Goal: Check status: Check status

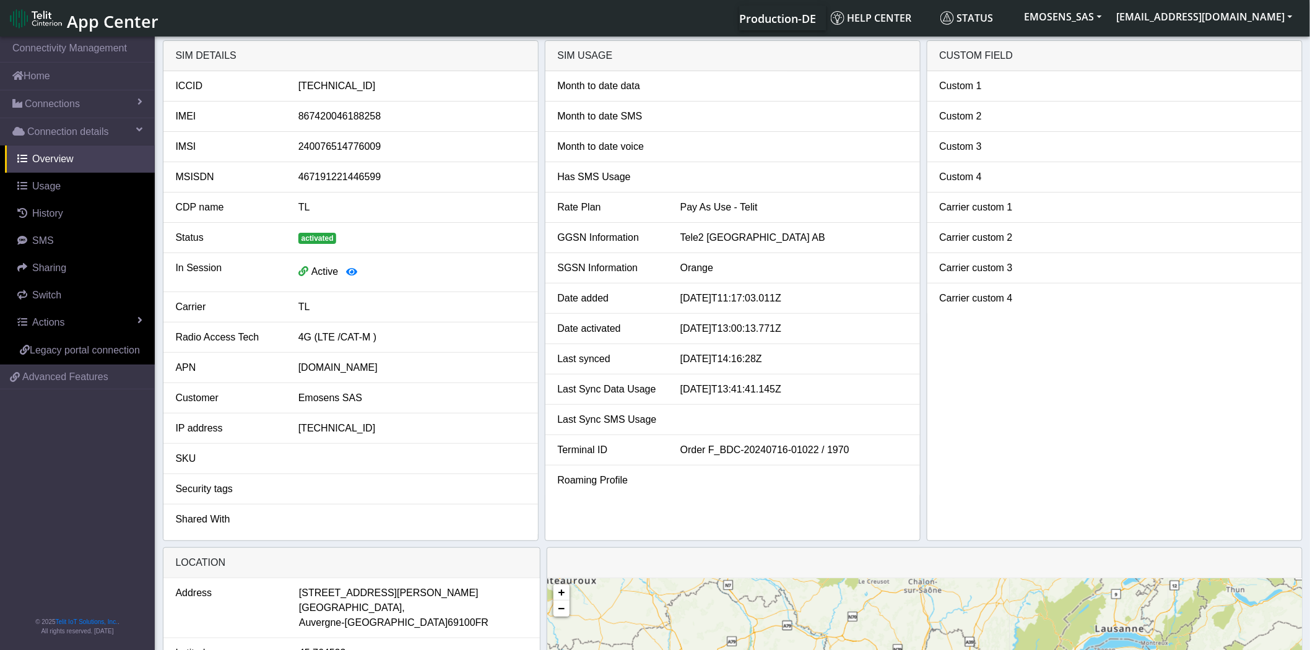
drag, startPoint x: 706, startPoint y: 359, endPoint x: 805, endPoint y: 361, distance: 99.0
click at [805, 361] on div "[DATE]T14:16:28Z" at bounding box center [794, 359] width 246 height 15
click at [806, 361] on div "[DATE]T14:16:28Z" at bounding box center [794, 359] width 246 height 15
